Goal: Information Seeking & Learning: Check status

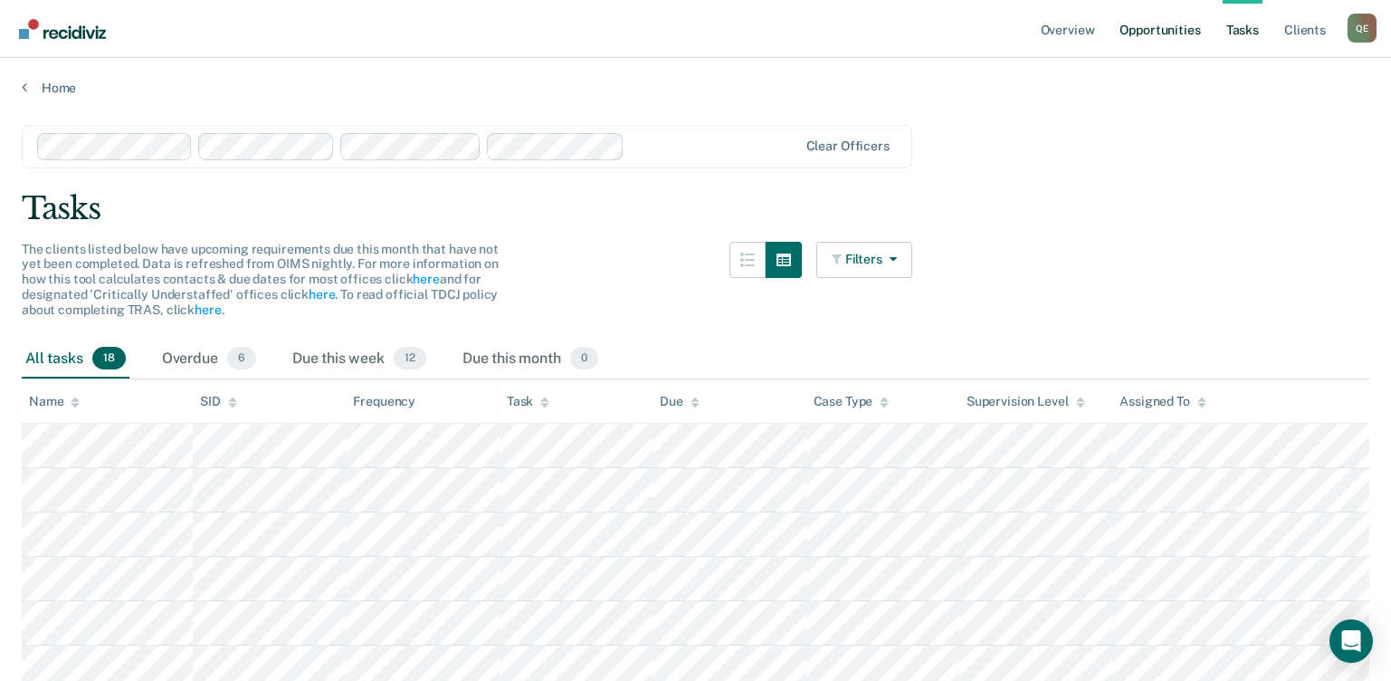
click at [1174, 37] on link "Opportunities" at bounding box center [1160, 29] width 88 height 58
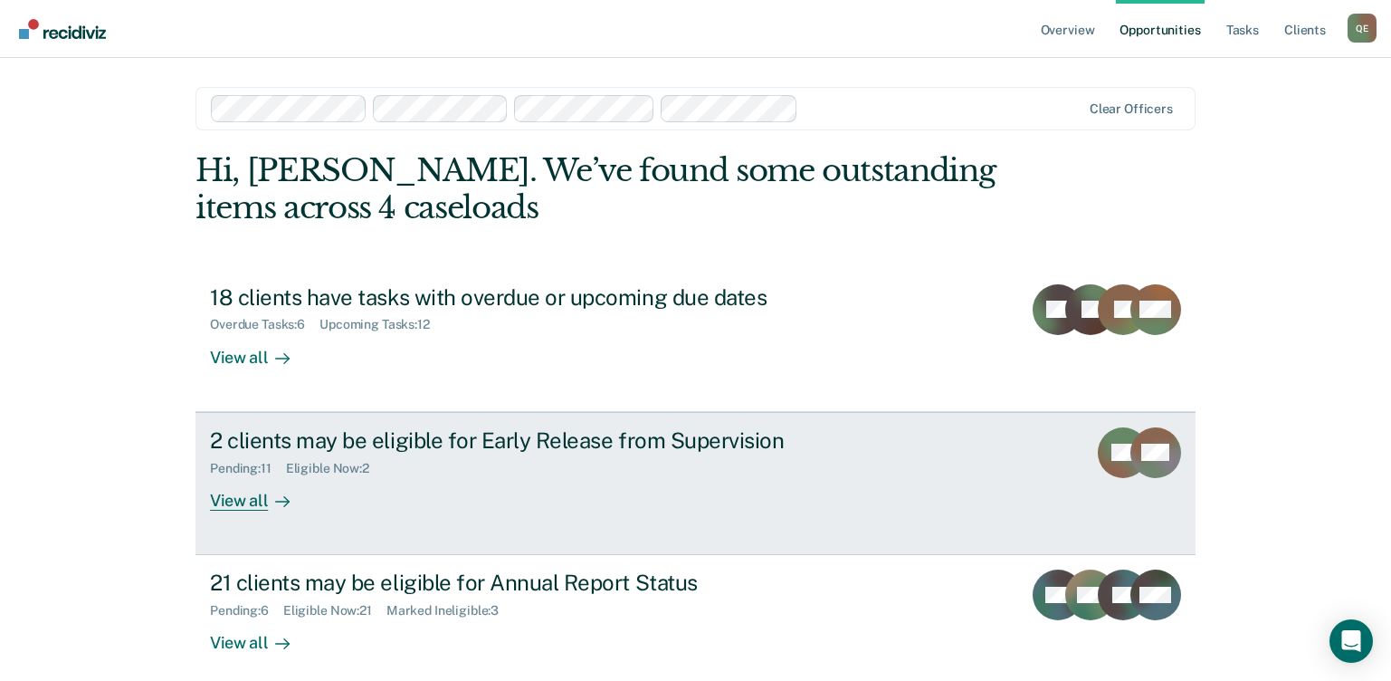
click at [245, 501] on div "View all" at bounding box center [260, 492] width 101 height 35
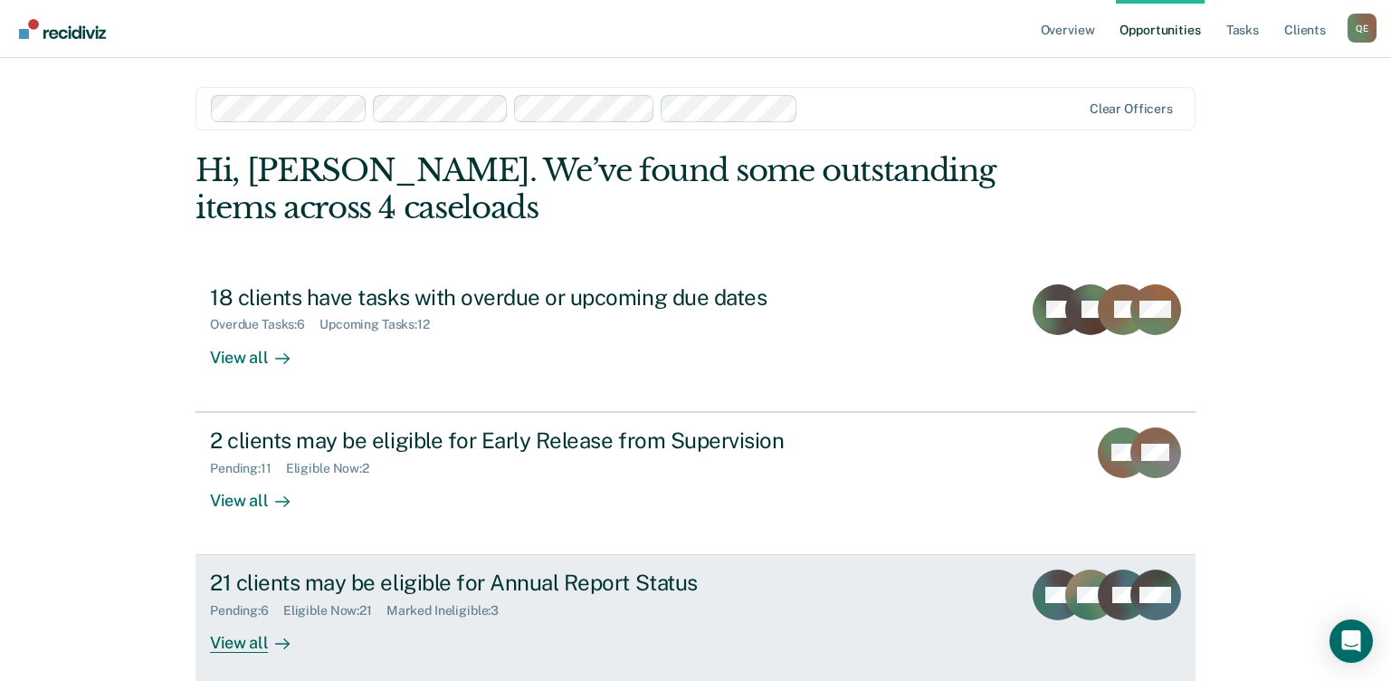
click at [254, 643] on div "View all" at bounding box center [260, 635] width 101 height 35
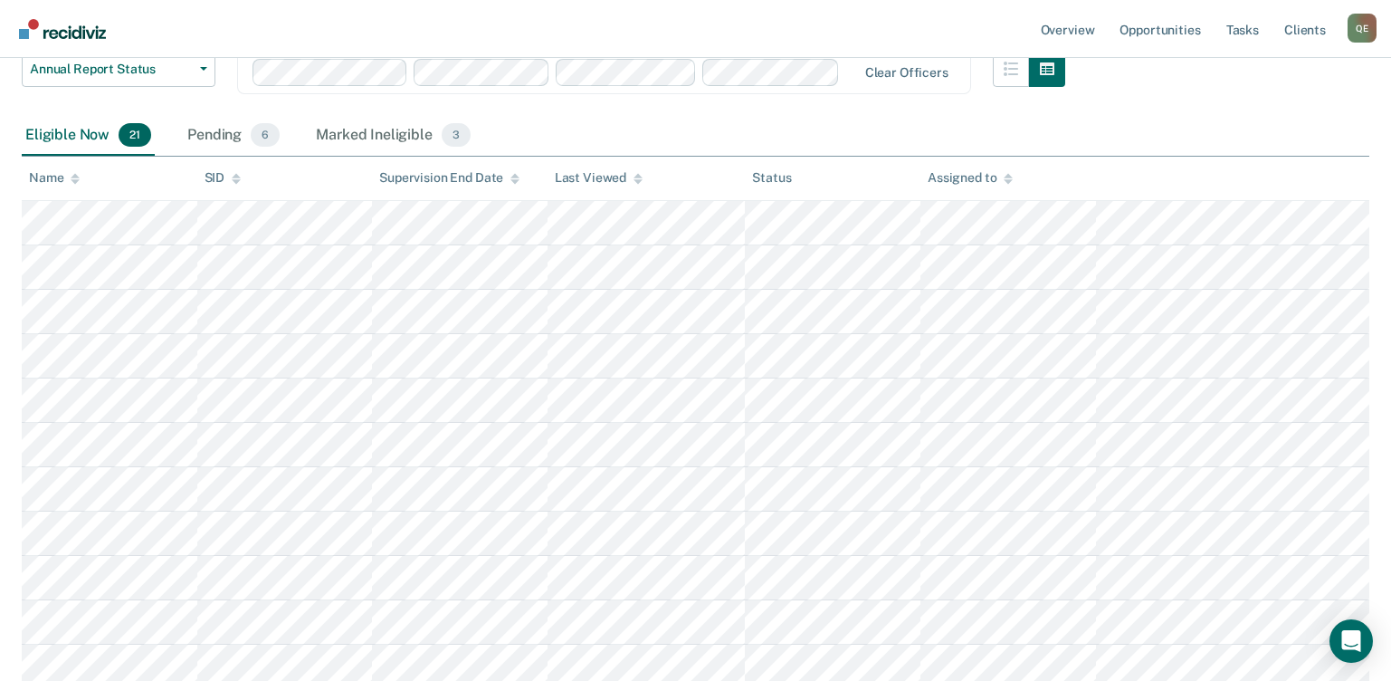
scroll to position [314, 0]
